Goal: Find specific page/section: Find specific page/section

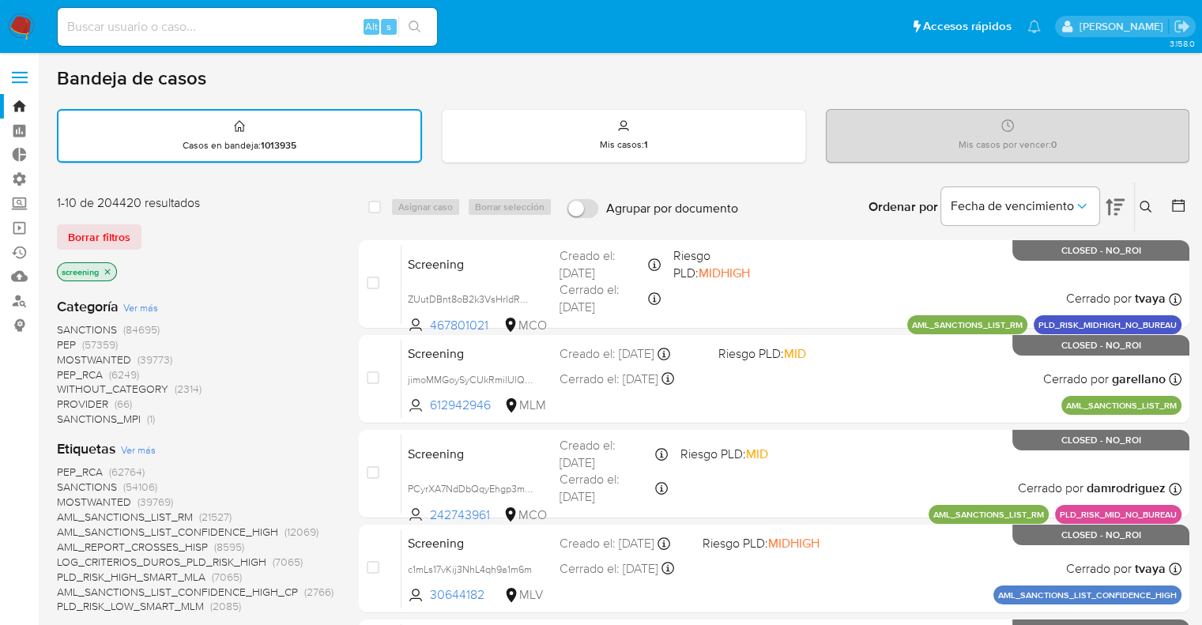
click at [151, 227] on div "Borrar filtros" at bounding box center [183, 236] width 253 height 25
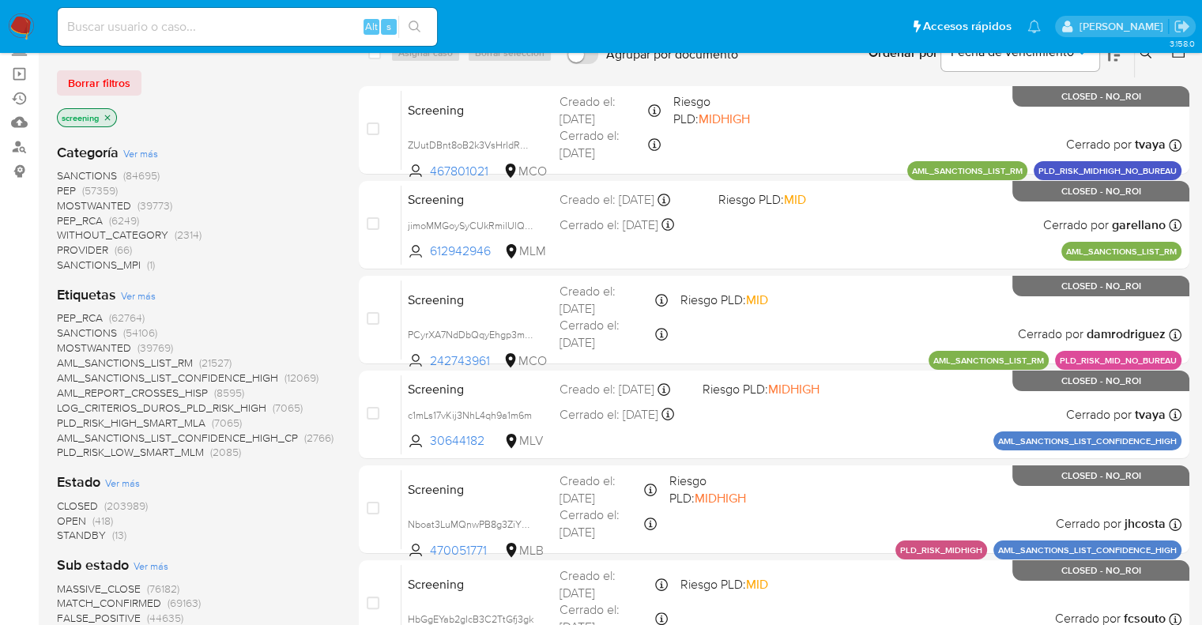
scroll to position [158, 0]
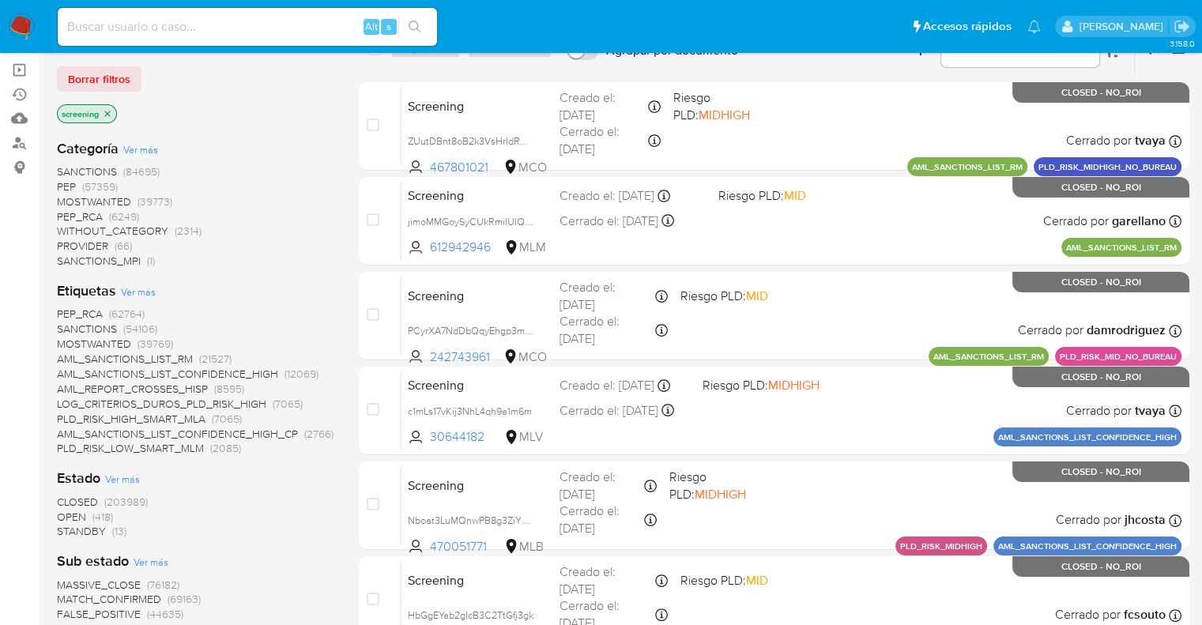
click at [67, 516] on span "OPEN" at bounding box center [71, 517] width 29 height 16
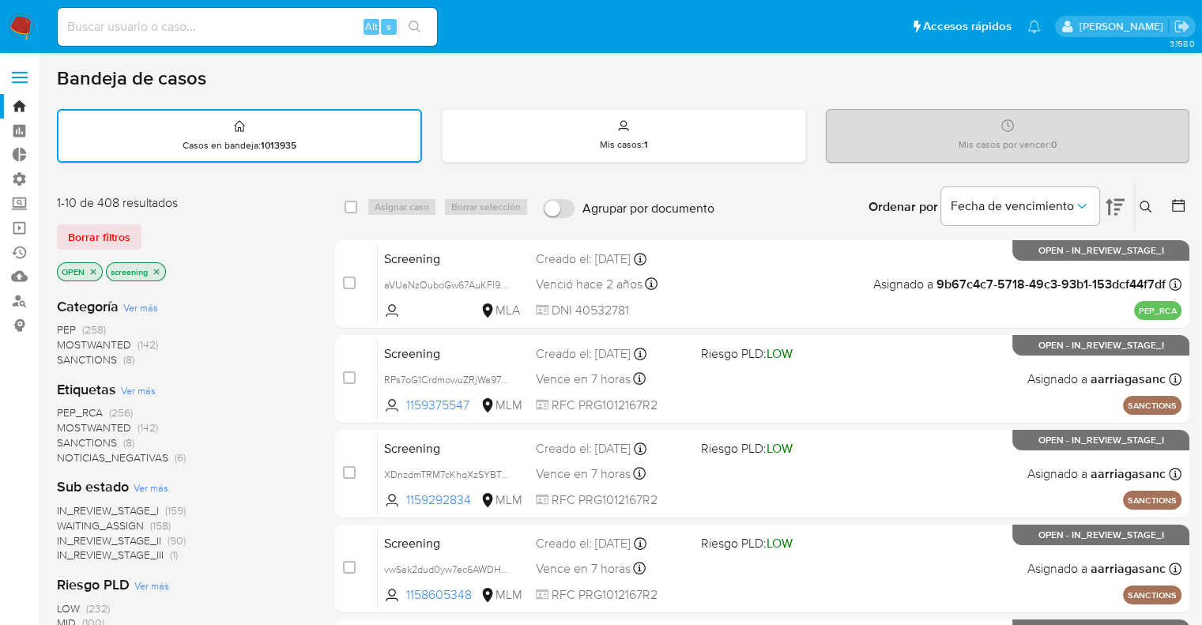
click at [67, 436] on span "SANCTIONS" at bounding box center [87, 443] width 60 height 16
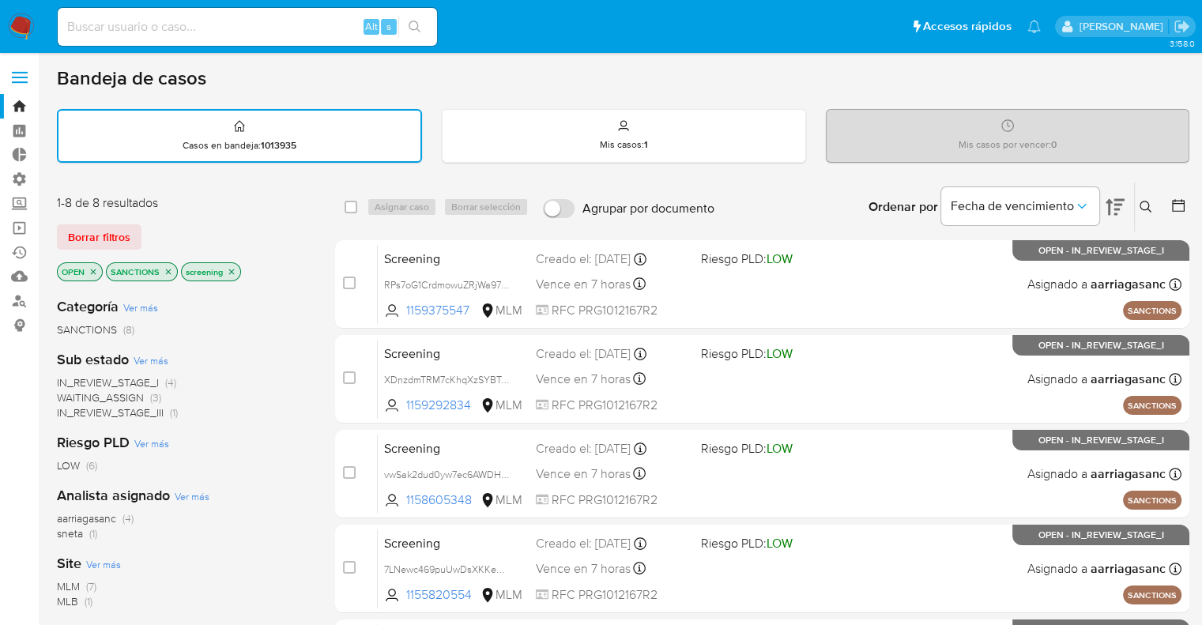
click at [169, 270] on icon "close-filter" at bounding box center [168, 271] width 9 height 9
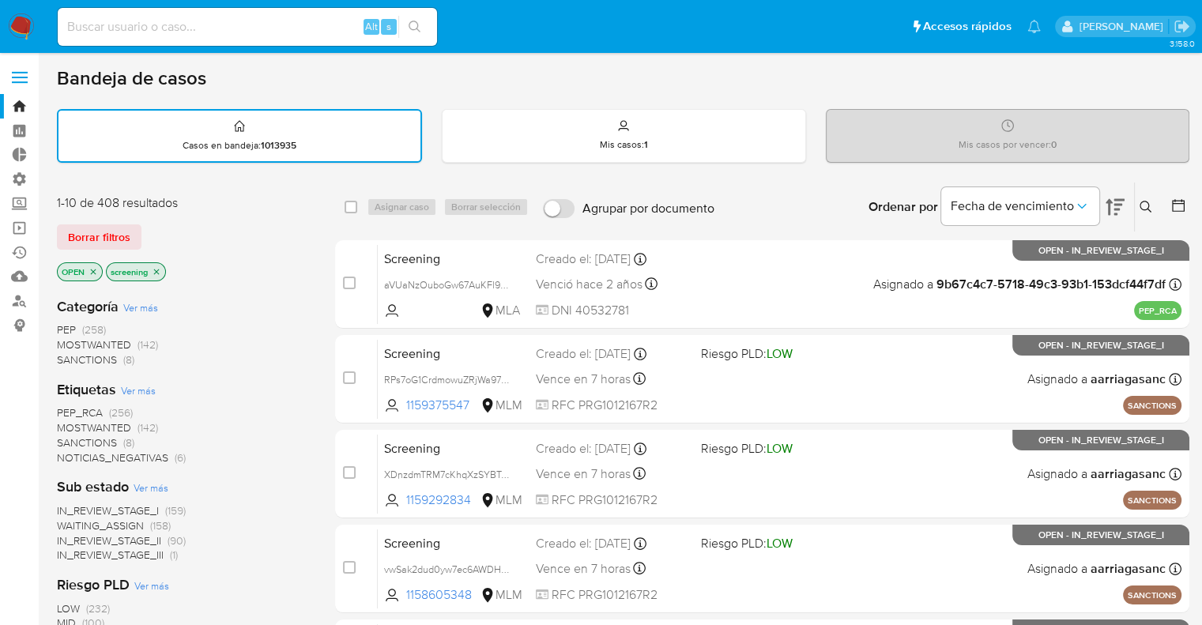
click at [63, 422] on span "MOSTWANTED" at bounding box center [94, 428] width 74 height 16
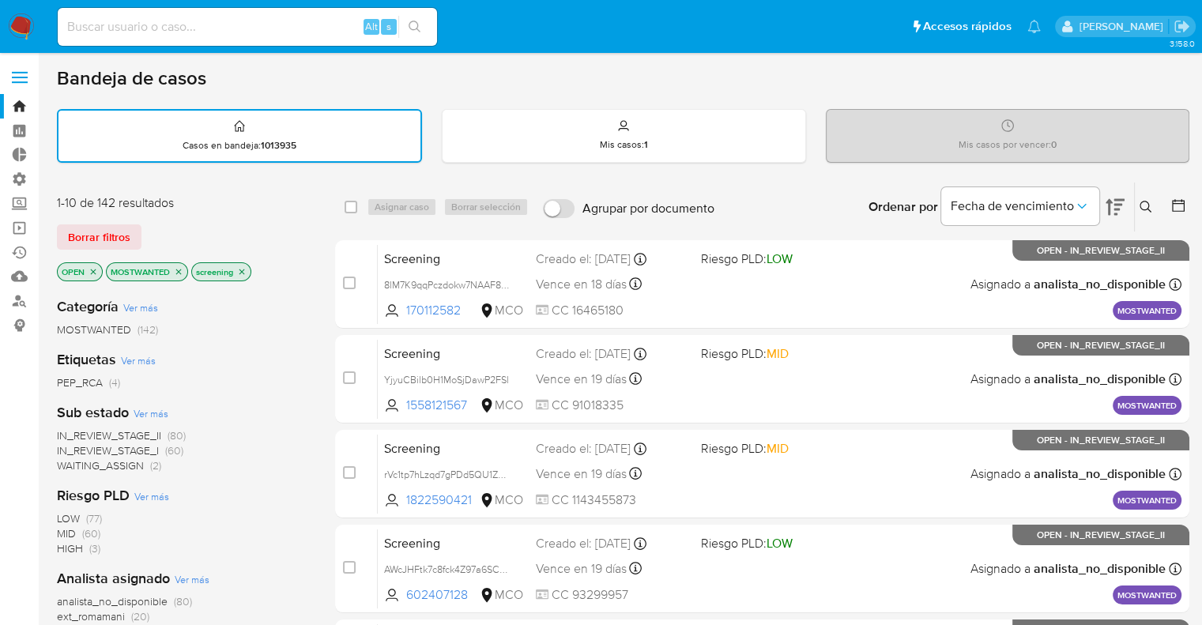
click at [183, 273] on icon "close-filter" at bounding box center [178, 271] width 9 height 9
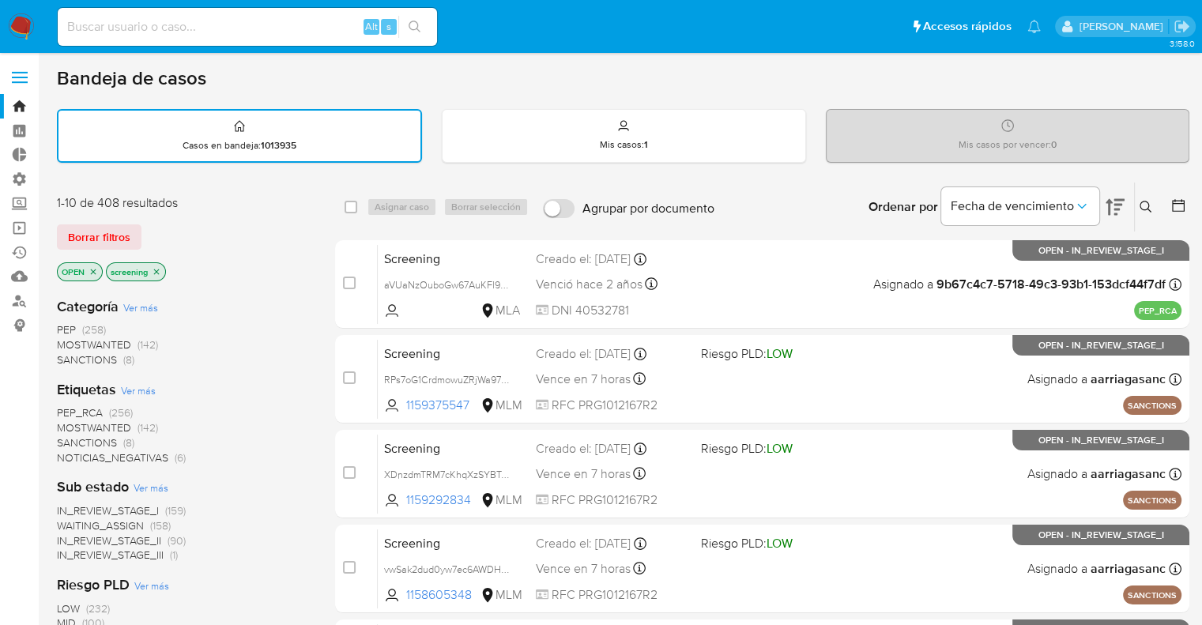
click at [66, 407] on span "PEP_RCA" at bounding box center [80, 413] width 46 height 16
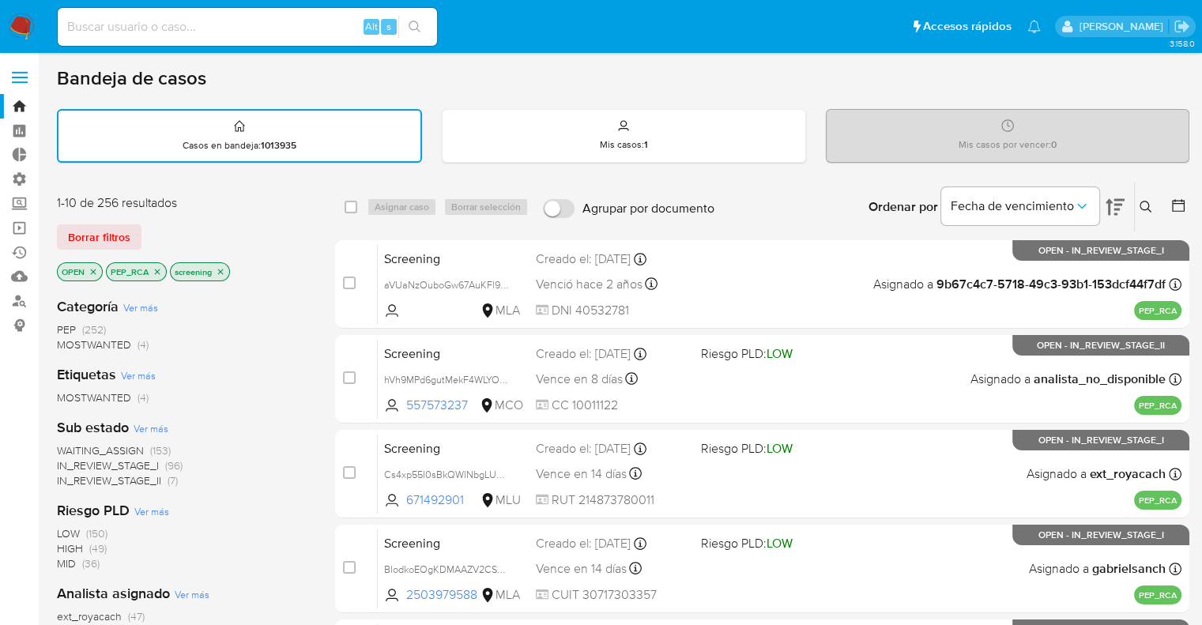
click at [158, 270] on icon "close-filter" at bounding box center [157, 271] width 9 height 9
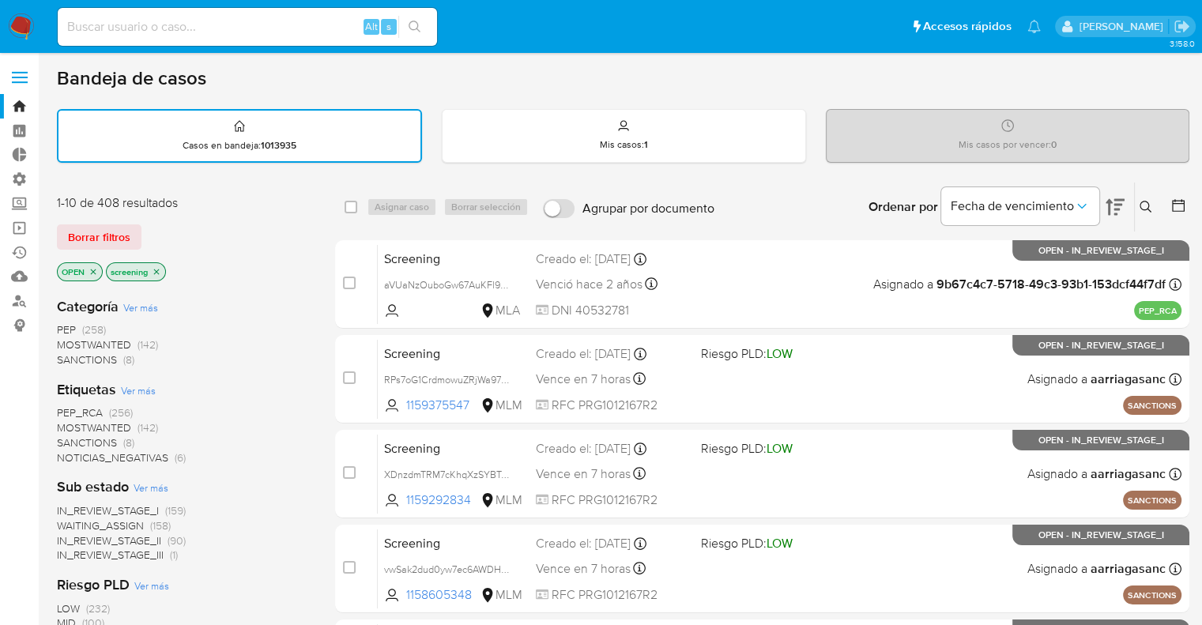
click at [164, 221] on div "1-10 de 408 resultados Borrar filtros OPEN screening" at bounding box center [183, 239] width 253 height 90
click at [148, 224] on div "Borrar filtros" at bounding box center [183, 236] width 253 height 25
click at [196, 239] on div "Borrar filtros" at bounding box center [183, 236] width 253 height 25
click at [144, 228] on div "Borrar filtros" at bounding box center [183, 236] width 253 height 25
